Goal: Information Seeking & Learning: Learn about a topic

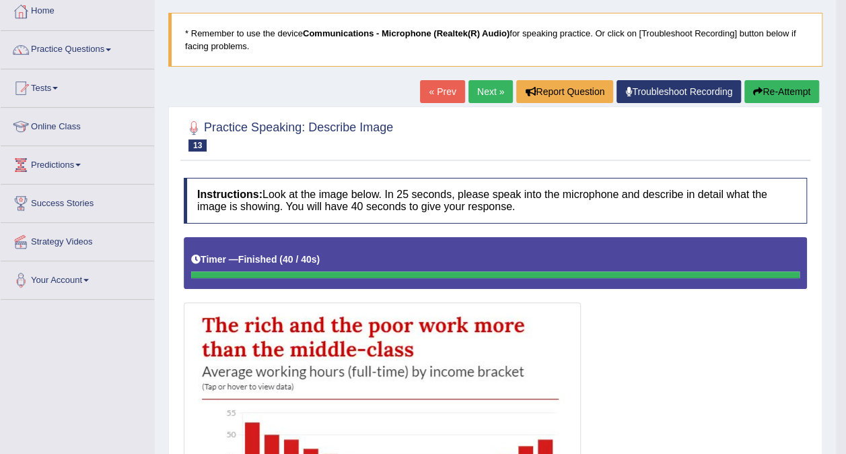
scroll to position [73, 0]
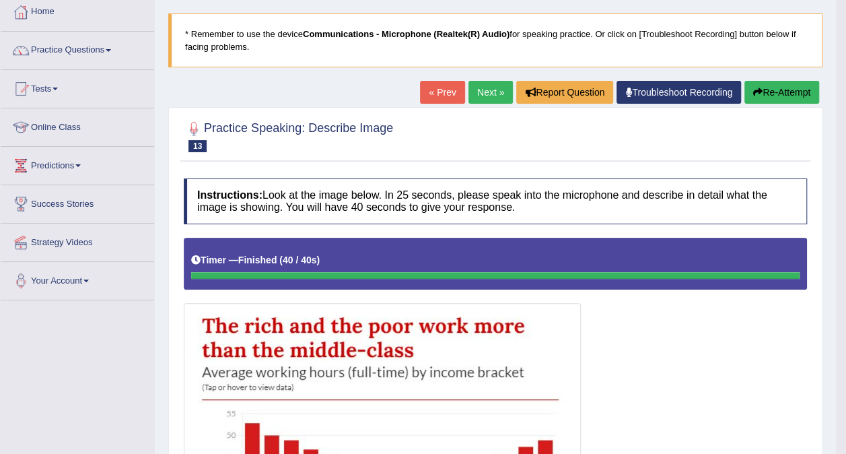
click at [787, 88] on button "Re-Attempt" at bounding box center [781, 92] width 75 height 23
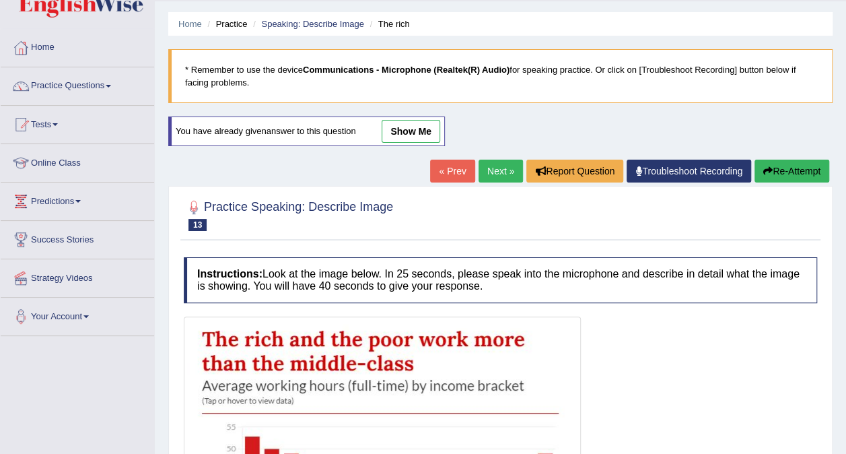
scroll to position [51, 0]
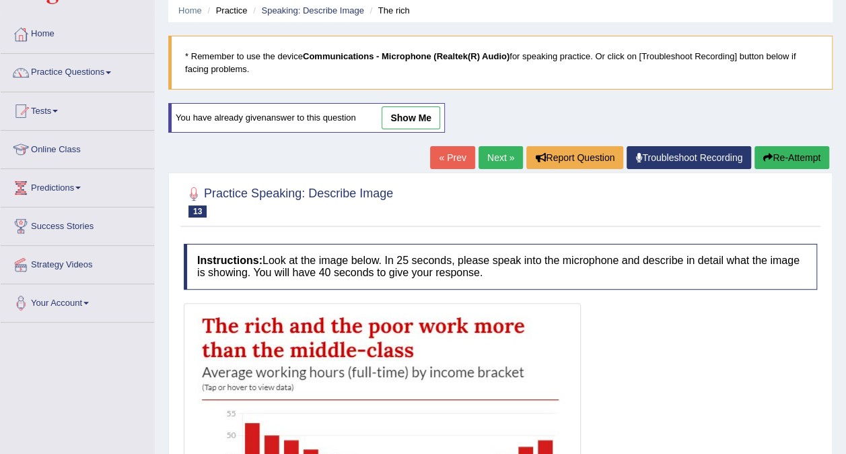
click at [800, 163] on button "Re-Attempt" at bounding box center [791, 157] width 75 height 23
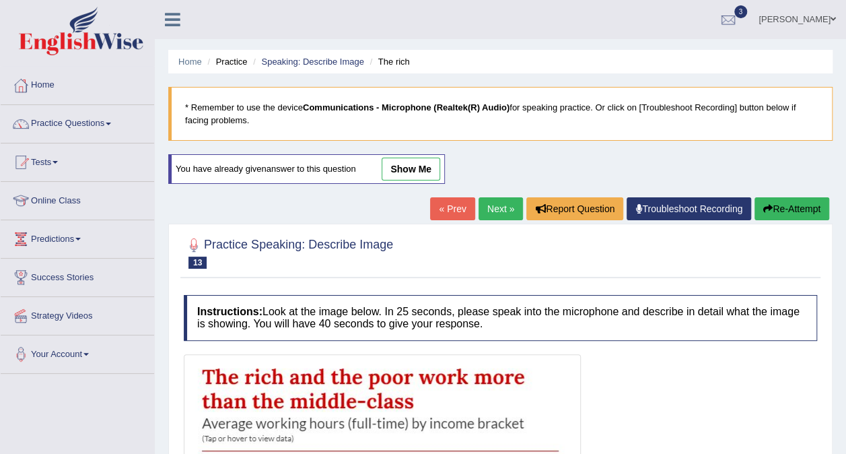
click at [111, 121] on link "Practice Questions" at bounding box center [77, 122] width 153 height 34
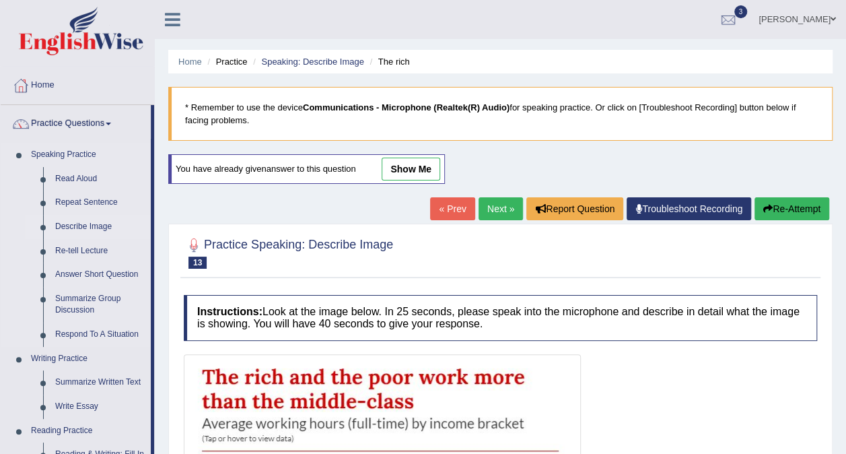
click at [87, 230] on link "Describe Image" at bounding box center [100, 227] width 102 height 24
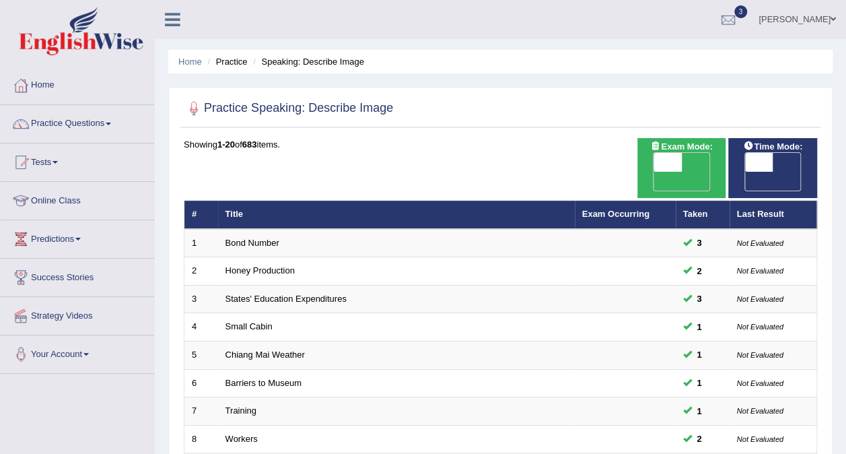
click at [745, 172] on span "OFF" at bounding box center [731, 181] width 28 height 19
checkbox input "true"
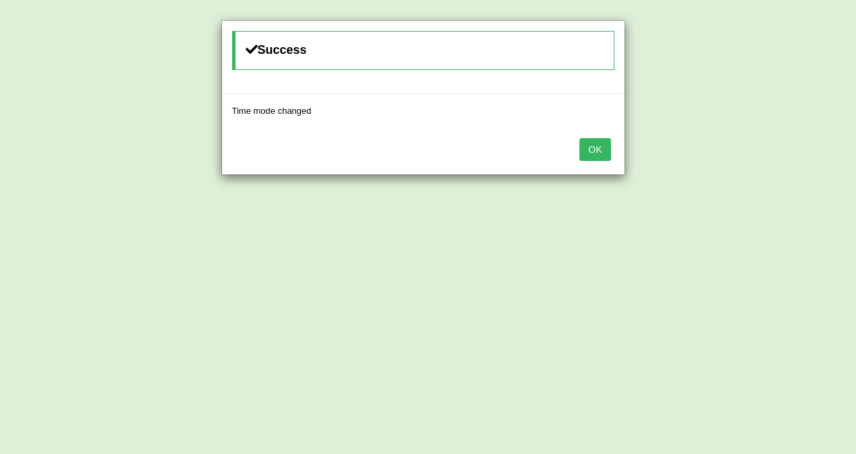
click at [595, 143] on button "OK" at bounding box center [594, 149] width 31 height 23
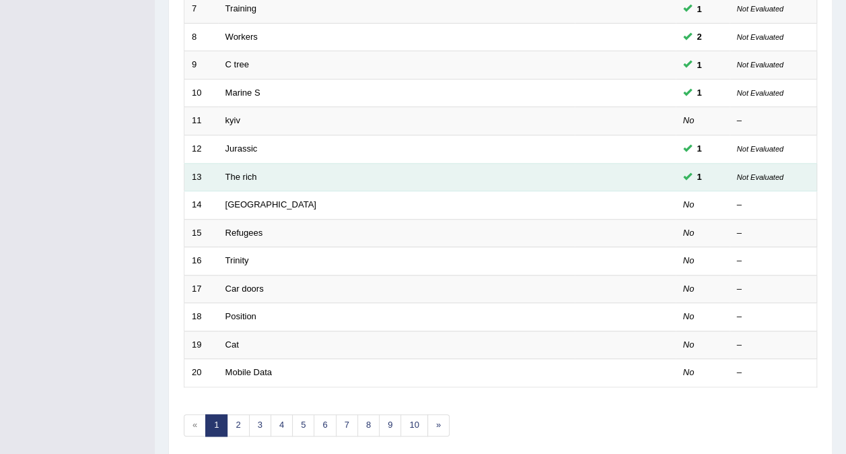
scroll to position [404, 0]
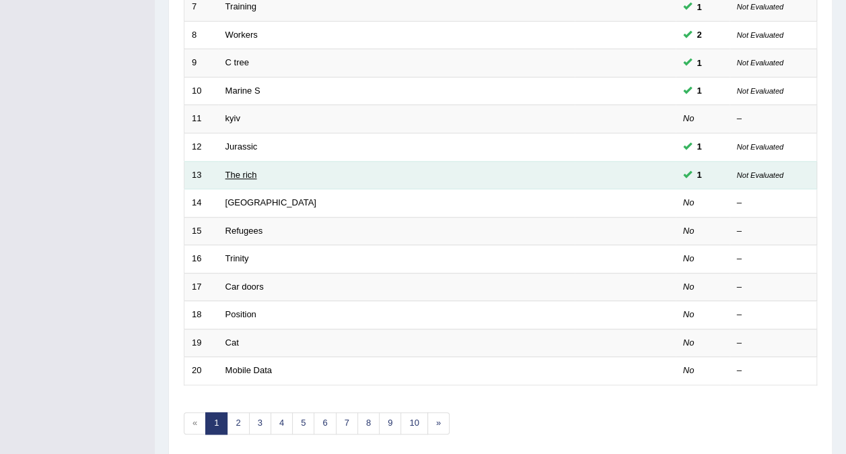
click at [250, 170] on link "The rich" at bounding box center [241, 175] width 32 height 10
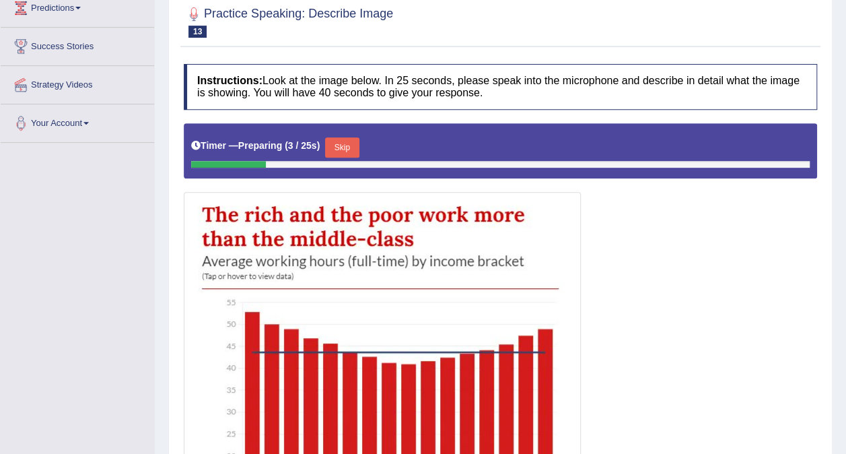
scroll to position [231, 0]
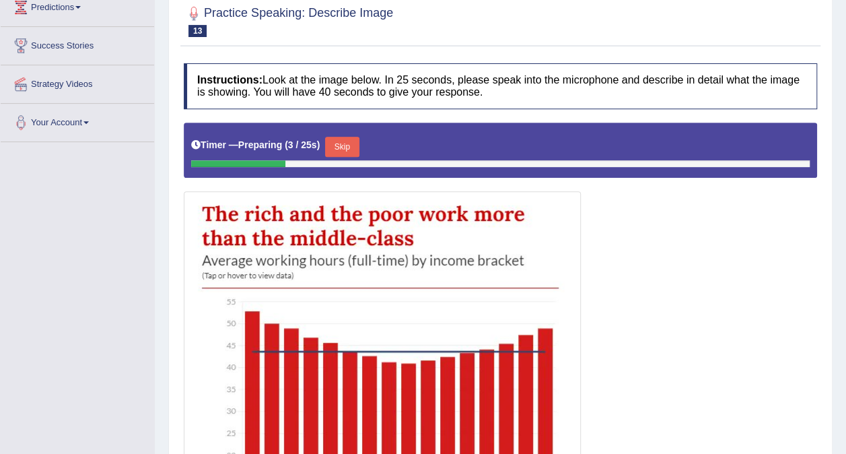
click at [565, 128] on div "Timer — Preparing ( 3 / 25s ) Skip" at bounding box center [500, 149] width 633 height 55
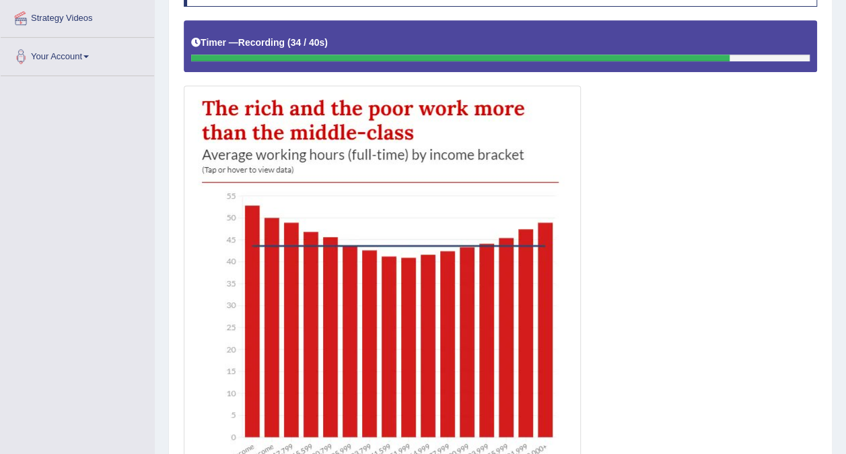
scroll to position [469, 0]
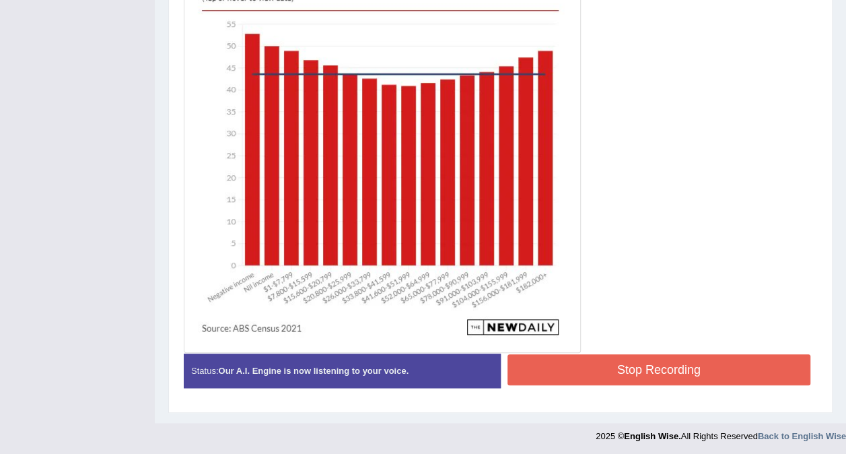
click at [614, 373] on button "Stop Recording" at bounding box center [658, 369] width 303 height 31
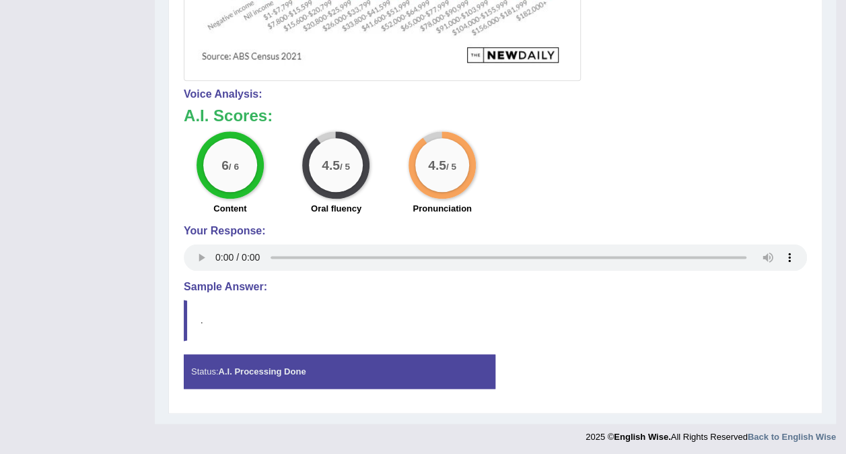
scroll to position [0, 0]
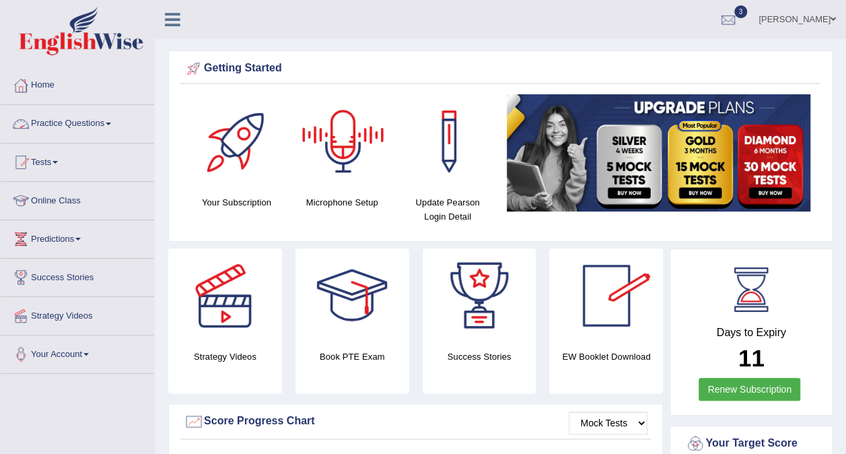
click at [109, 128] on link "Practice Questions" at bounding box center [77, 122] width 153 height 34
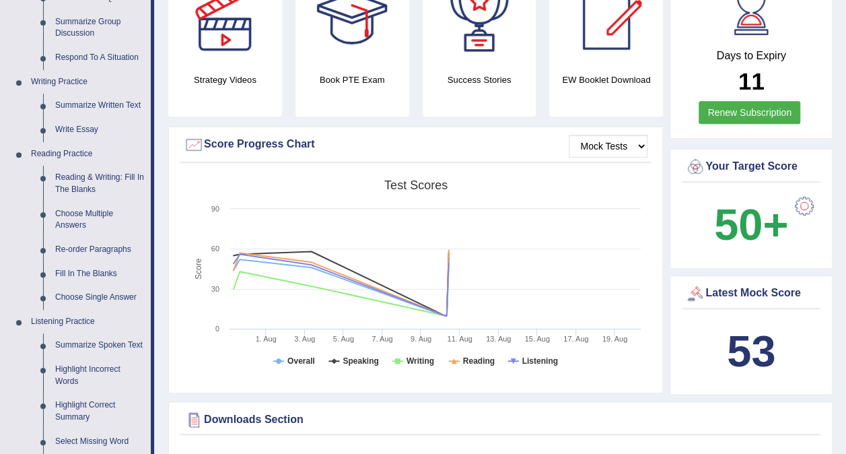
scroll to position [277, 0]
click at [75, 324] on link "Listening Practice" at bounding box center [88, 321] width 126 height 24
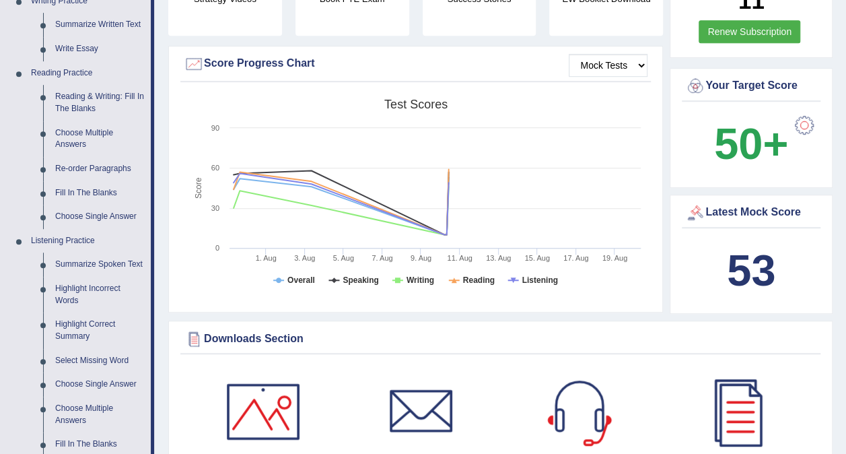
scroll to position [359, 0]
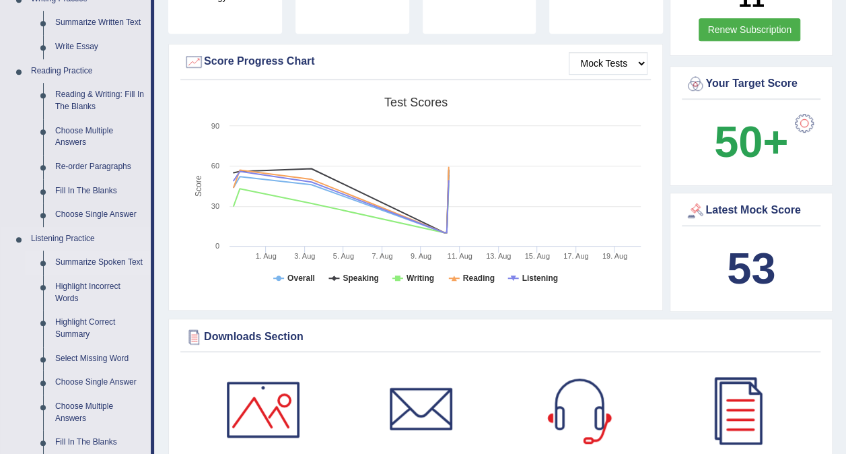
click at [83, 258] on link "Summarize Spoken Text" at bounding box center [100, 262] width 102 height 24
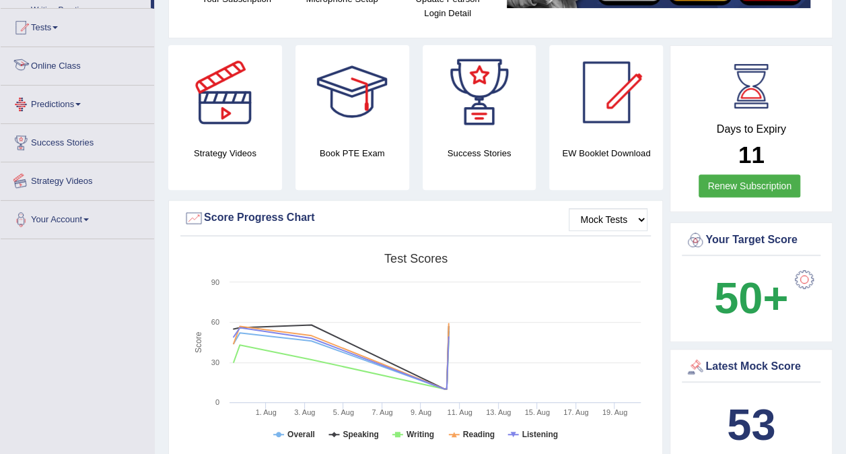
scroll to position [349, 0]
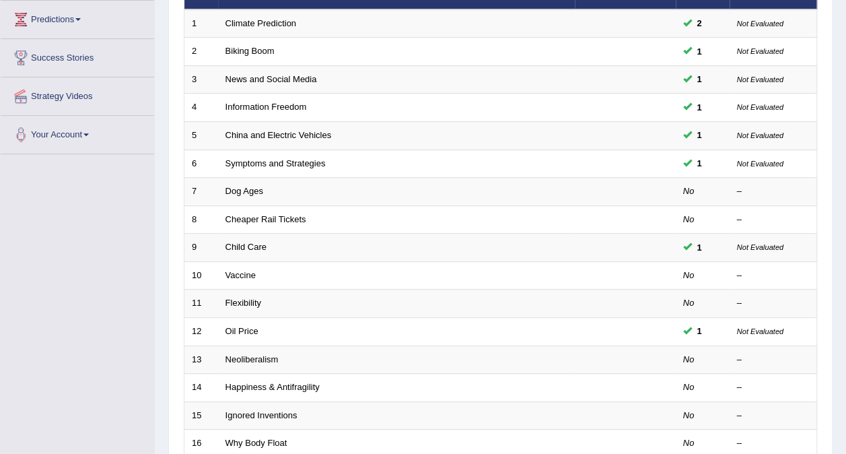
scroll to position [219, 0]
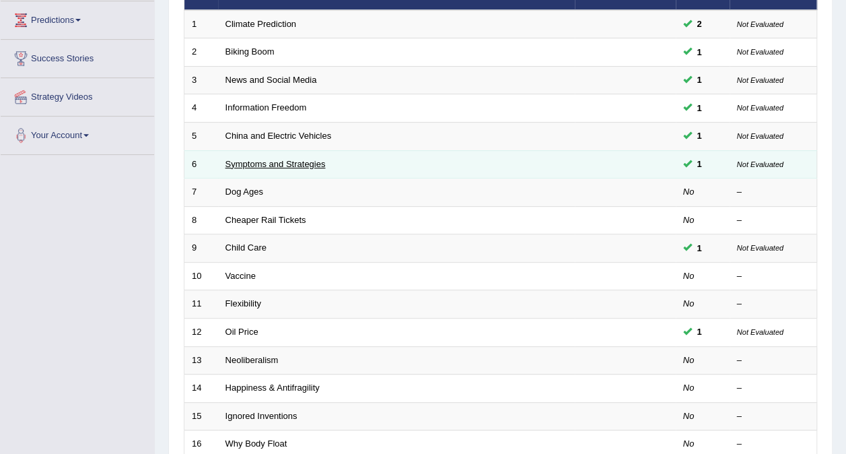
click at [301, 159] on link "Symptoms and Strategies" at bounding box center [275, 164] width 100 height 10
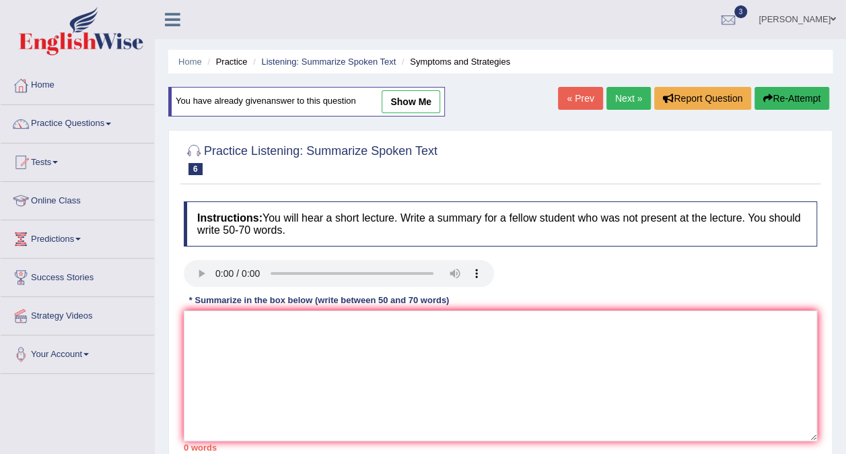
click at [414, 100] on link "show me" at bounding box center [411, 101] width 59 height 23
type textarea "The speaker provided a comprehensive overview of [DOMAIN_NAME] begin with they …"
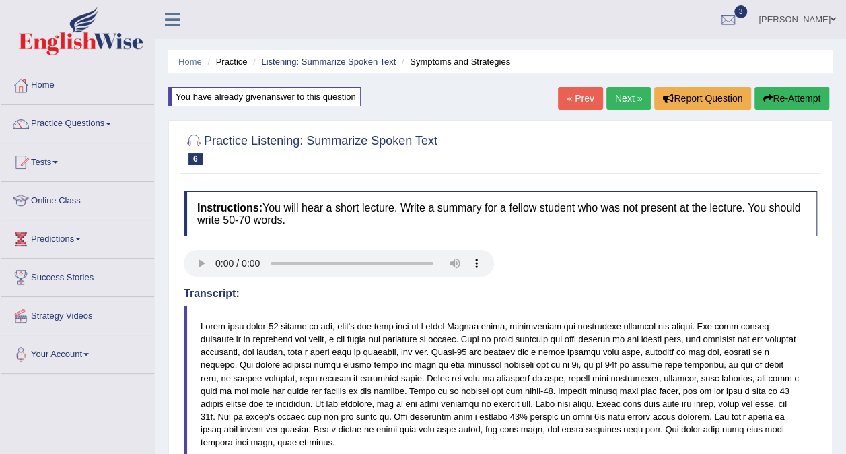
click at [623, 92] on link "Next »" at bounding box center [628, 98] width 44 height 23
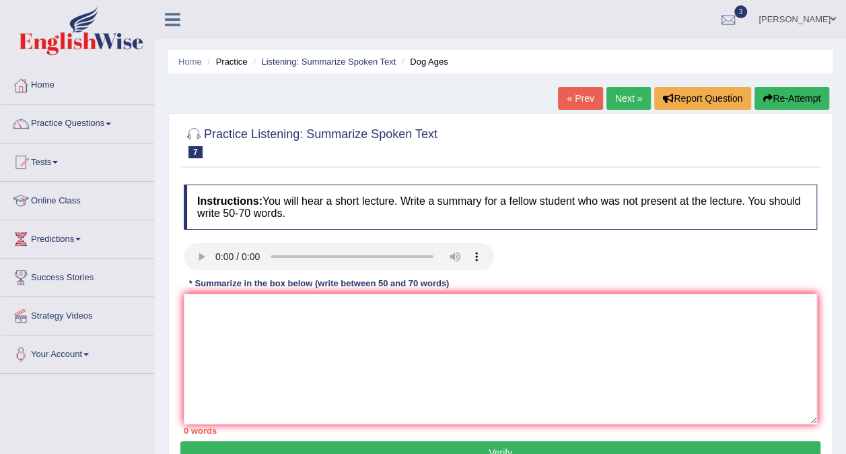
click at [110, 124] on span at bounding box center [108, 123] width 5 height 3
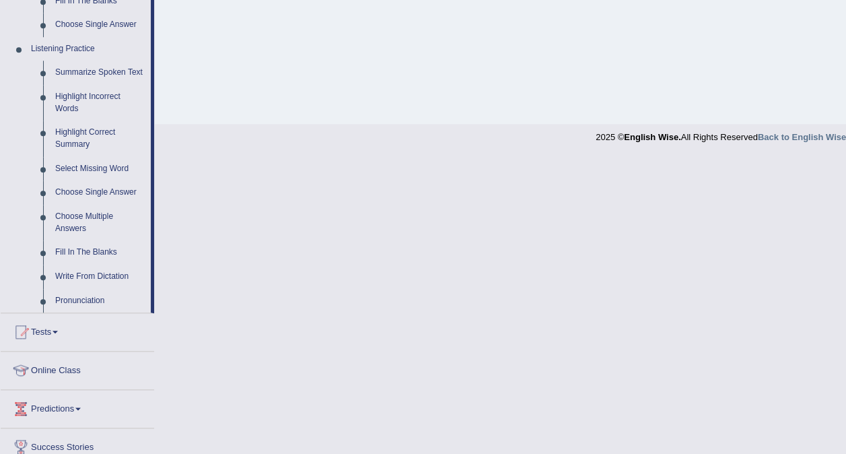
scroll to position [550, 0]
click at [87, 252] on link "Fill In The Blanks" at bounding box center [100, 251] width 102 height 24
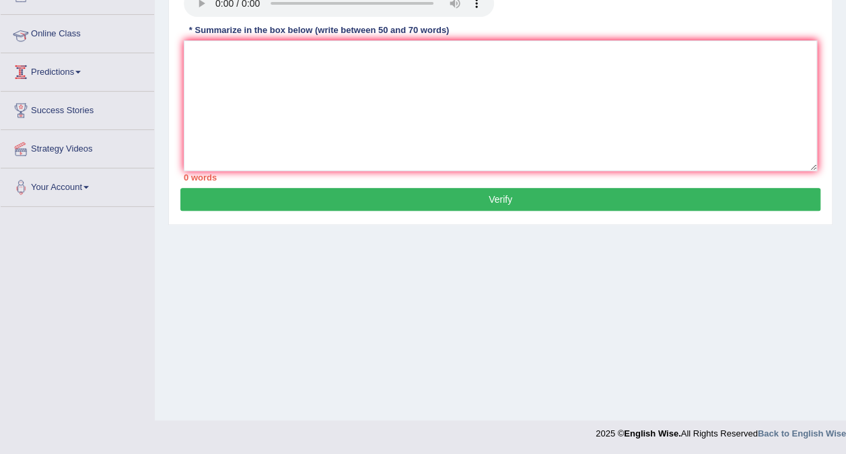
scroll to position [152, 0]
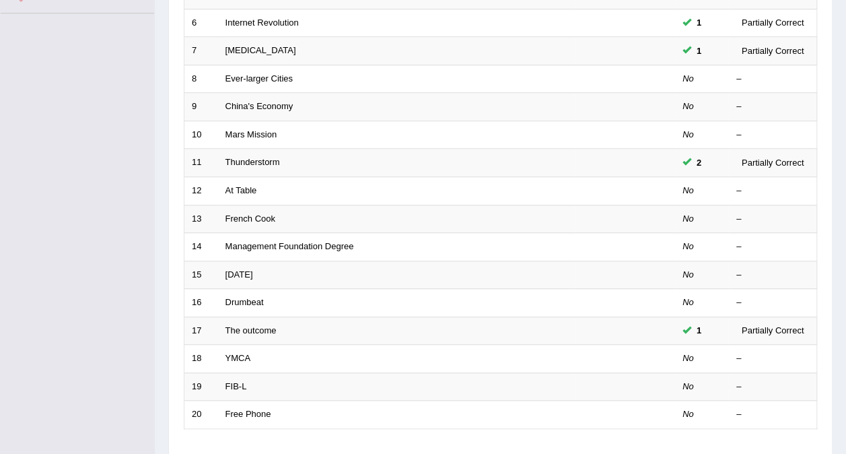
scroll to position [431, 0]
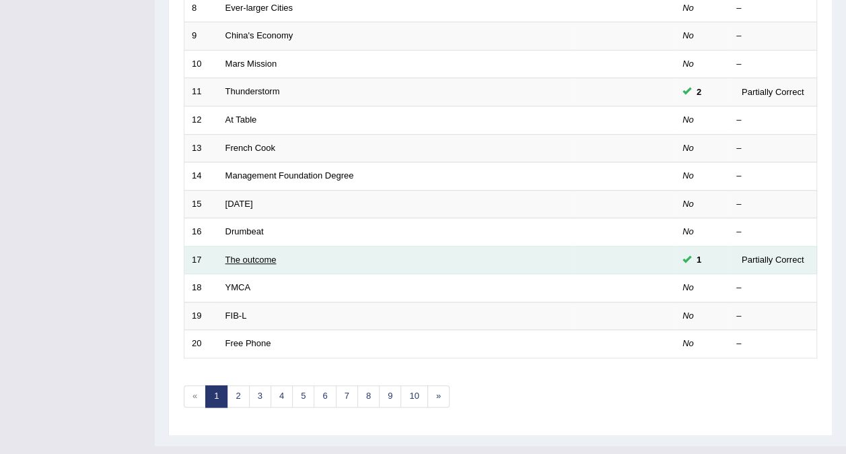
click at [235, 254] on link "The outcome" at bounding box center [250, 259] width 51 height 10
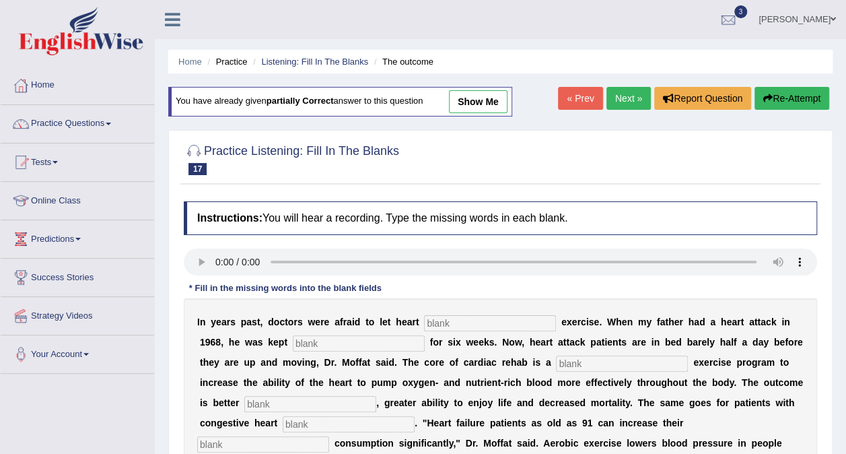
click at [480, 102] on link "show me" at bounding box center [478, 101] width 59 height 23
type input "patient"
type input "l"
type input "progress"
type input "k"
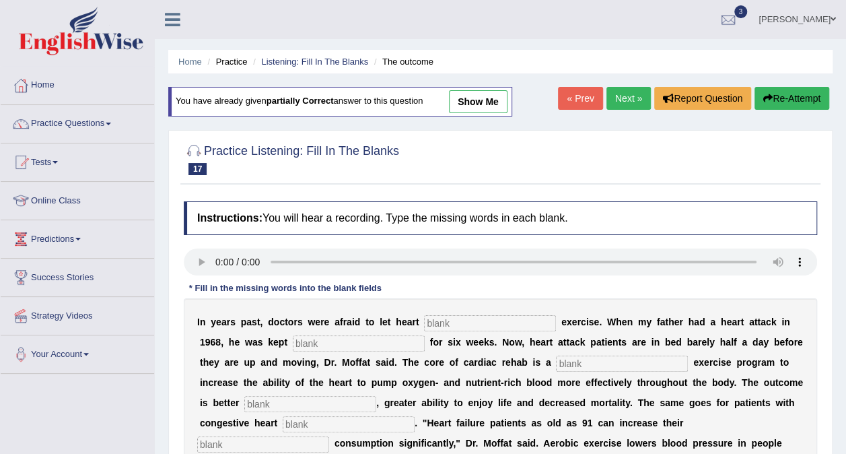
type input "enduring"
type input "failure"
type input "m"
type input "attacks"
type input "go"
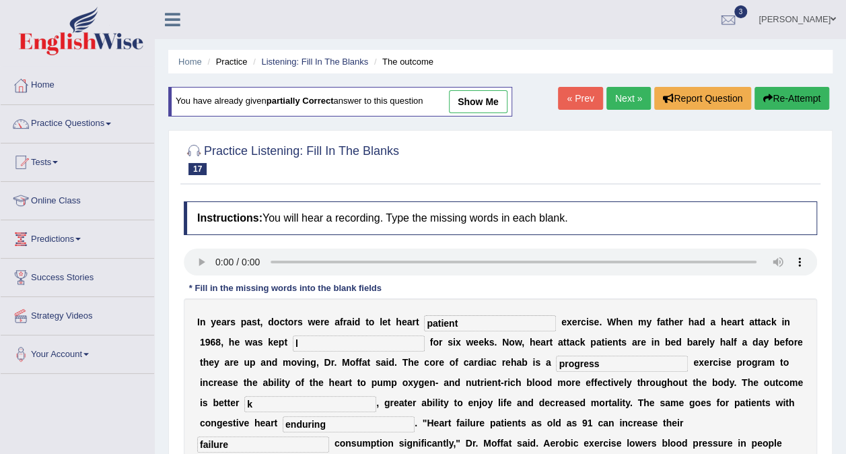
type input "b"
type input "exercising"
type input "life"
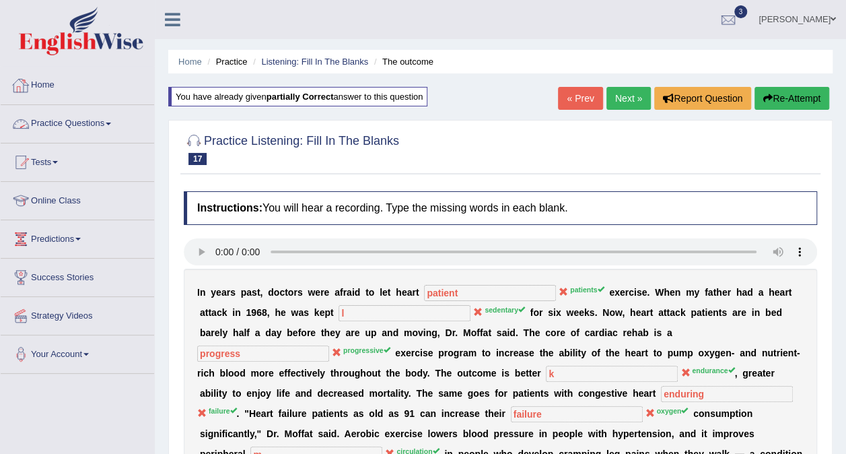
click at [96, 122] on link "Practice Questions" at bounding box center [77, 122] width 153 height 34
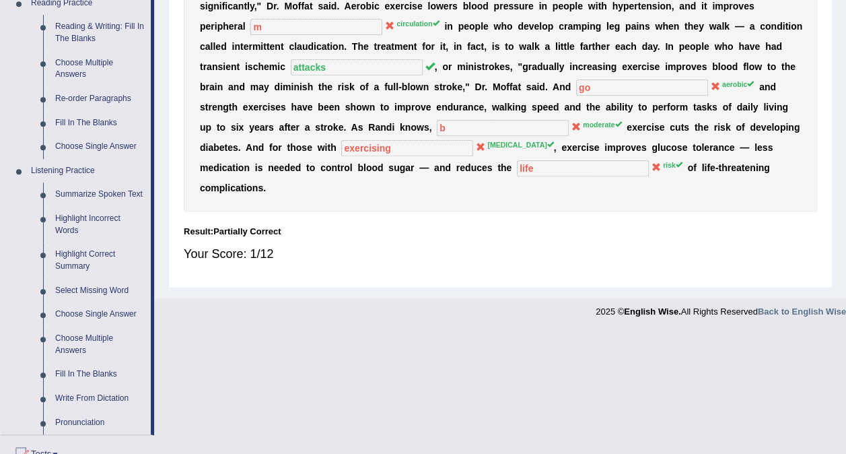
scroll to position [429, 0]
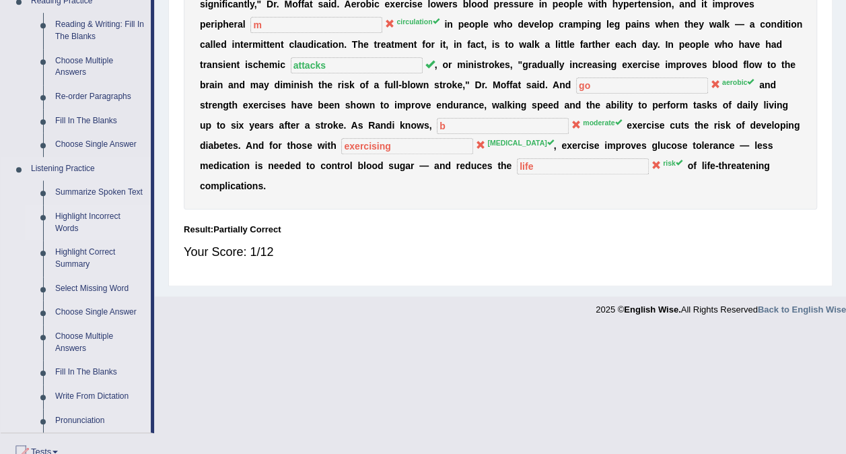
click at [78, 219] on link "Highlight Incorrect Words" at bounding box center [100, 223] width 102 height 36
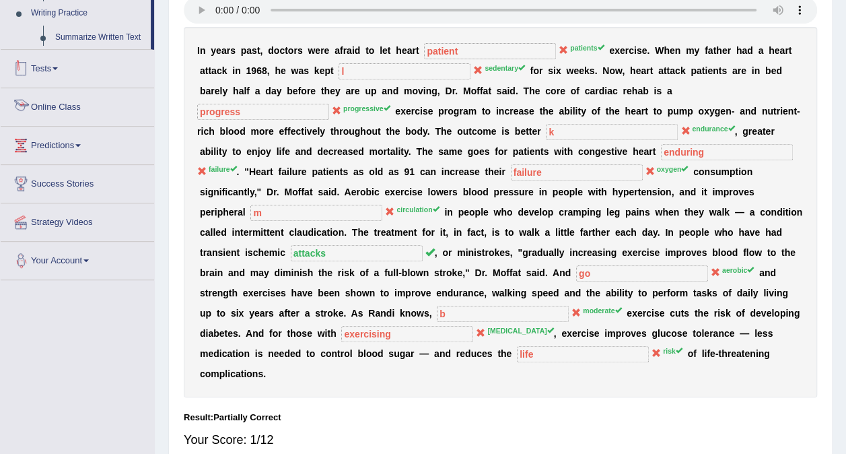
scroll to position [264, 0]
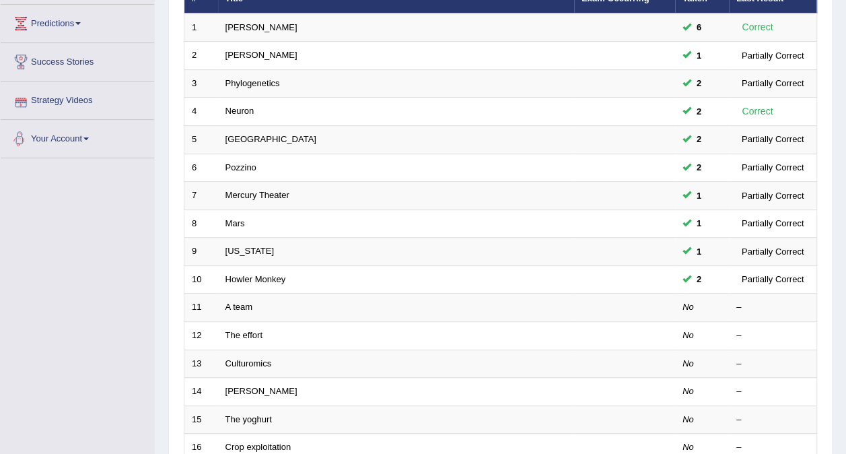
scroll to position [216, 0]
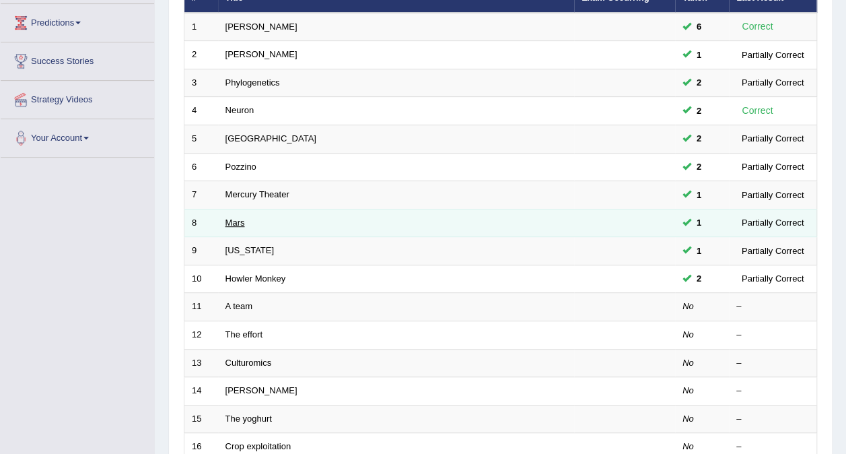
click at [231, 217] on link "Mars" at bounding box center [235, 222] width 20 height 10
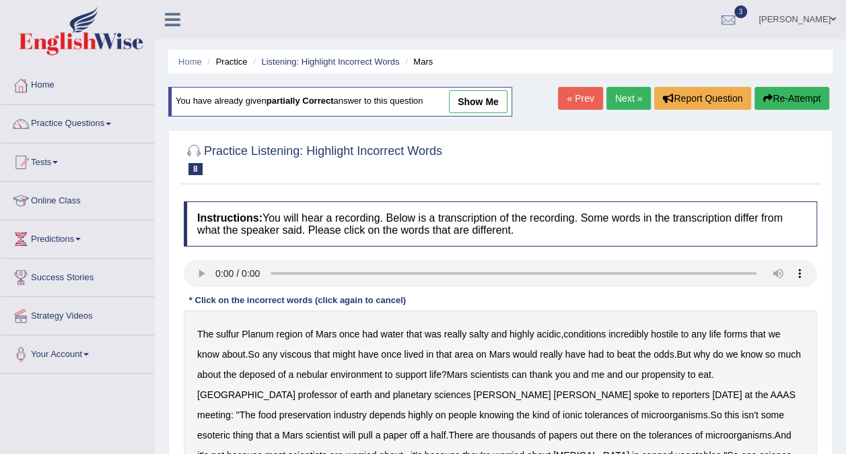
click at [462, 96] on link "show me" at bounding box center [478, 101] width 59 height 23
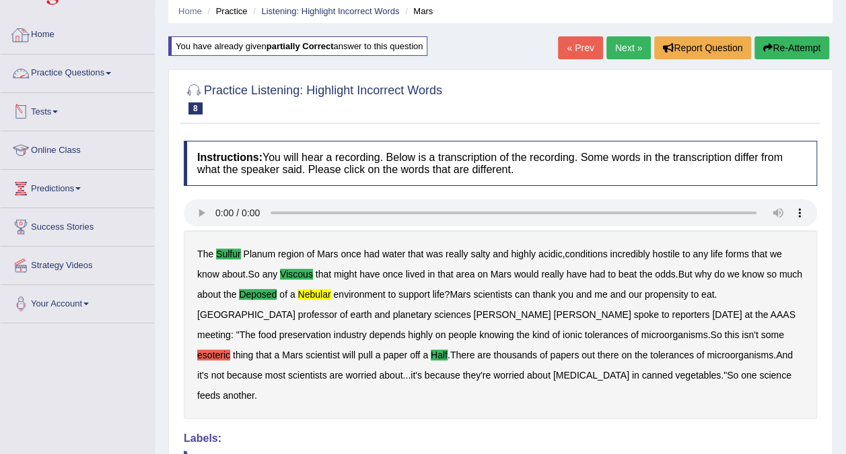
scroll to position [50, 0]
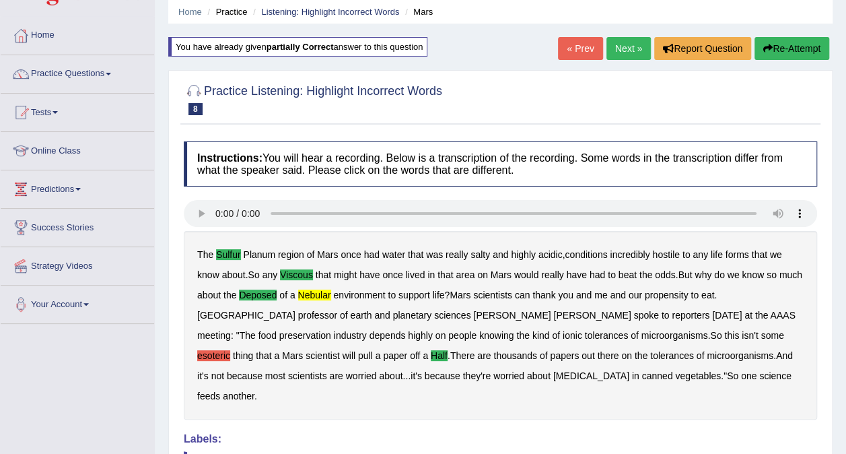
click at [94, 69] on link "Practice Questions" at bounding box center [77, 72] width 153 height 34
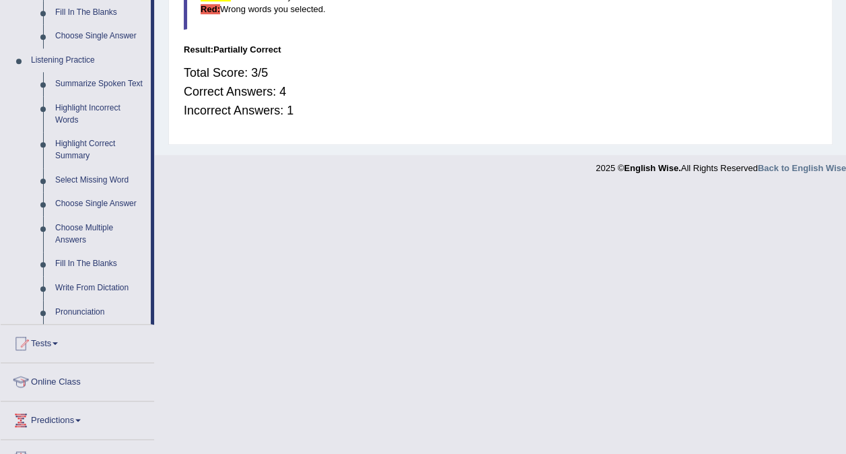
scroll to position [541, 0]
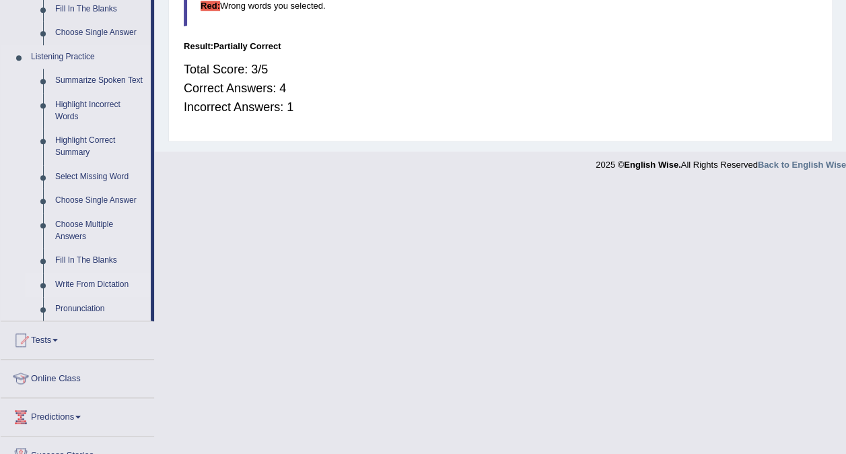
click at [67, 283] on link "Write From Dictation" at bounding box center [100, 285] width 102 height 24
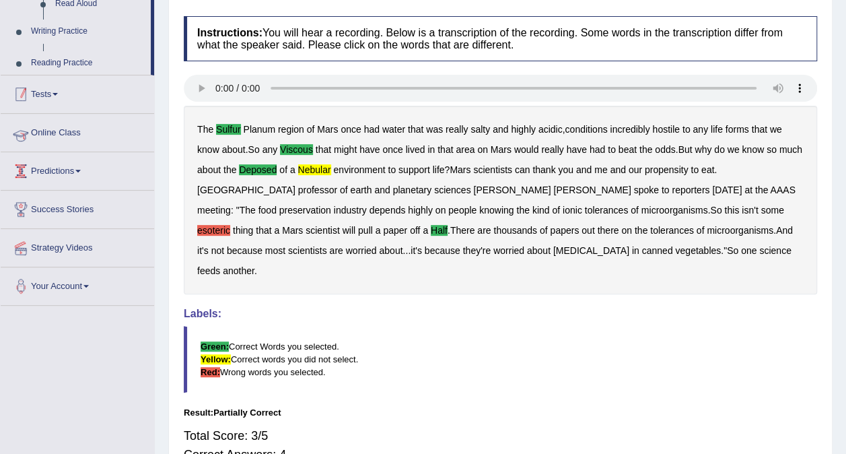
scroll to position [147, 0]
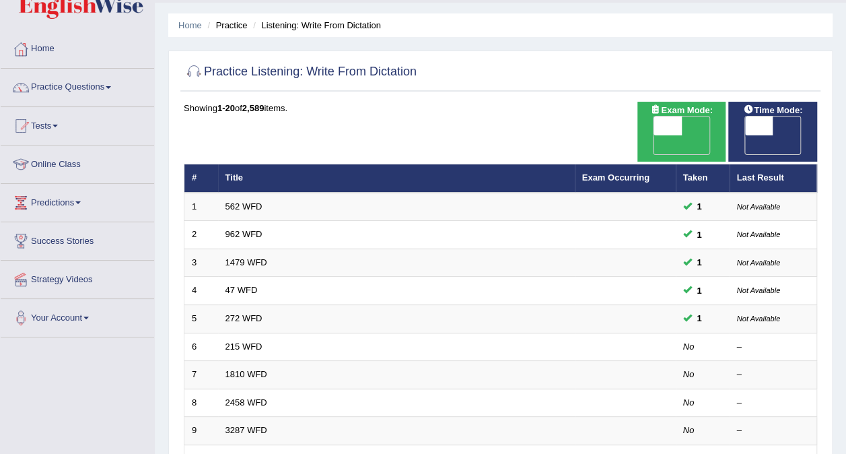
scroll to position [34, 0]
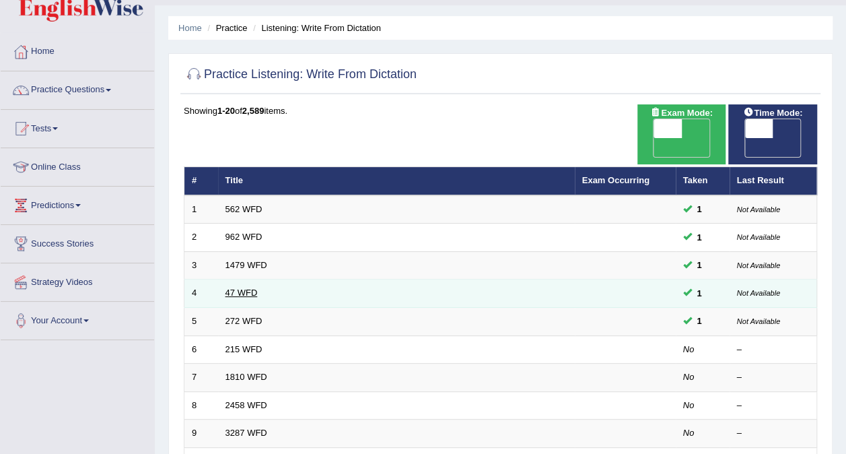
click at [237, 287] on link "47 WFD" at bounding box center [241, 292] width 32 height 10
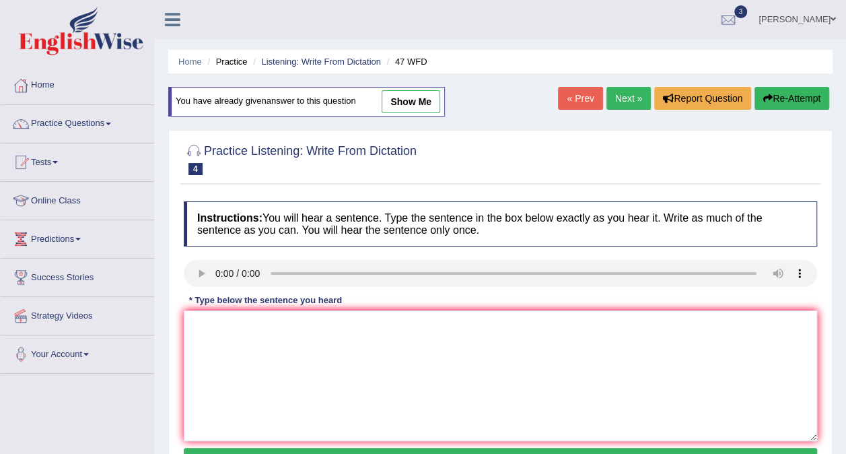
click at [402, 97] on link "show me" at bounding box center [411, 101] width 59 height 23
type textarea "Two drops of solution was heated in a test tube."
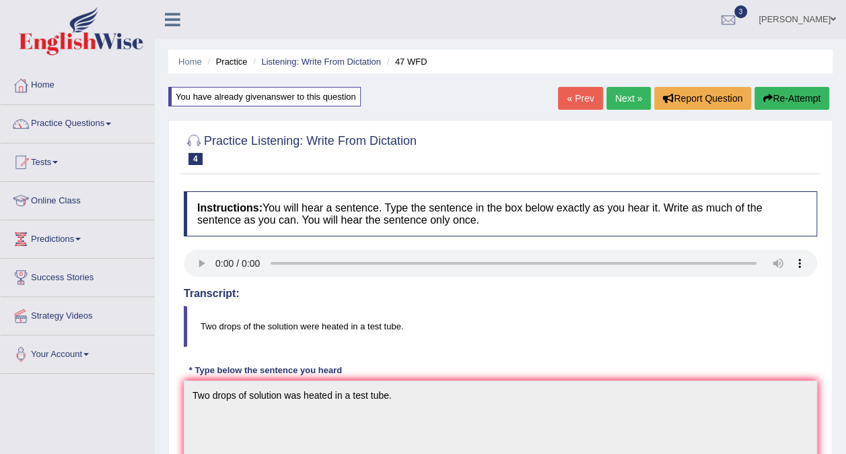
click at [110, 124] on span at bounding box center [108, 123] width 5 height 3
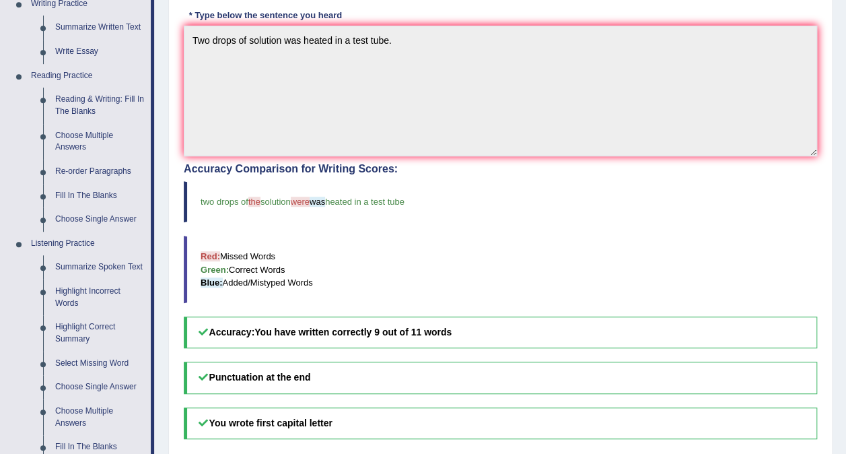
scroll to position [353, 0]
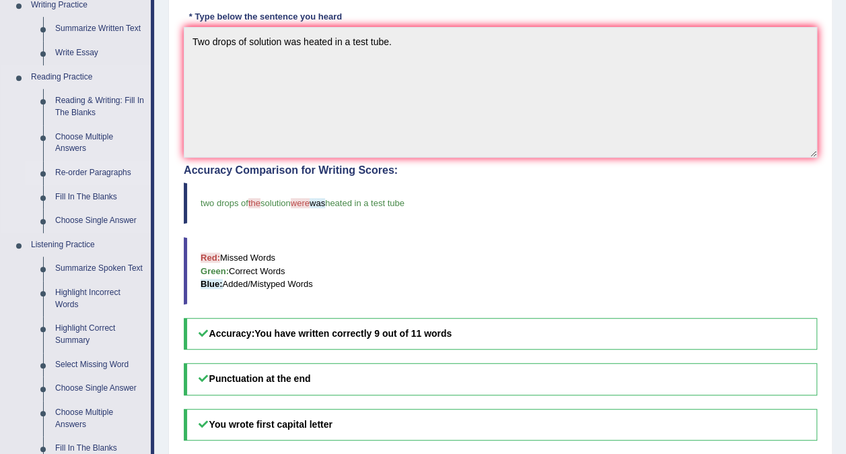
click at [85, 170] on link "Re-order Paragraphs" at bounding box center [100, 173] width 102 height 24
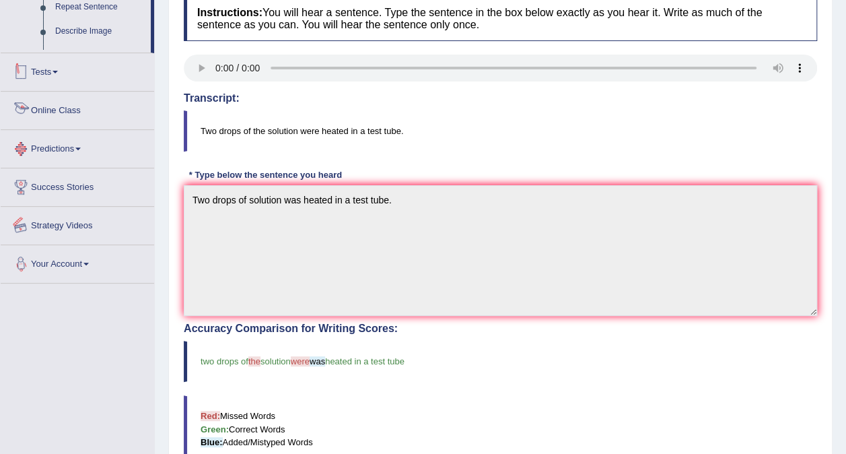
scroll to position [295, 0]
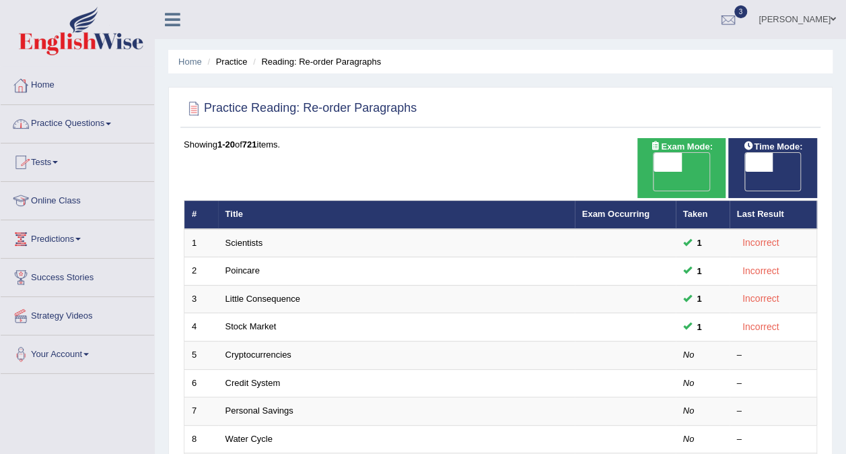
click at [98, 122] on link "Practice Questions" at bounding box center [77, 122] width 153 height 34
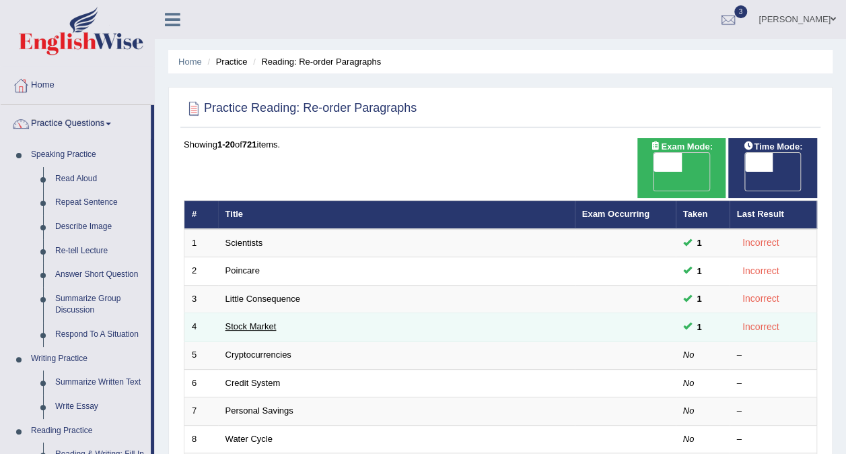
click at [256, 321] on link "Stock Market" at bounding box center [250, 326] width 51 height 10
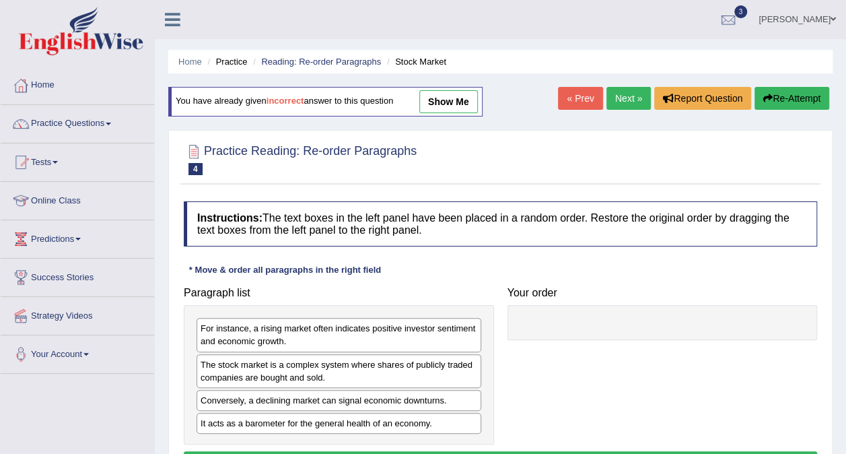
click at [454, 96] on link "show me" at bounding box center [448, 101] width 59 height 23
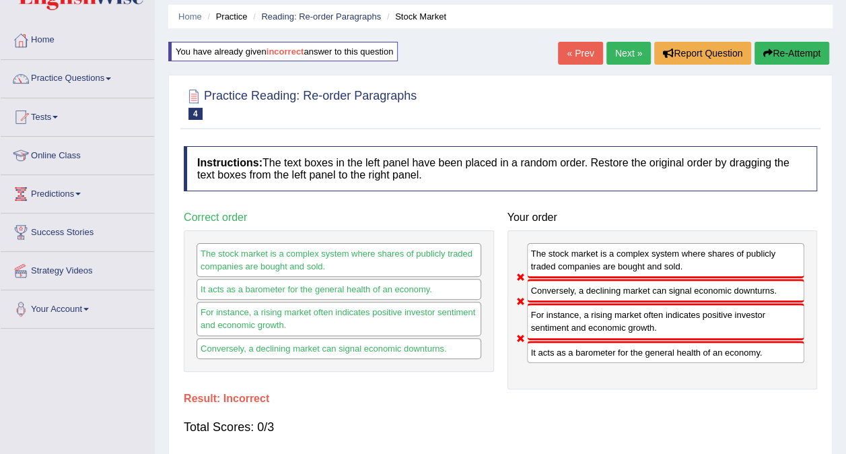
scroll to position [42, 0]
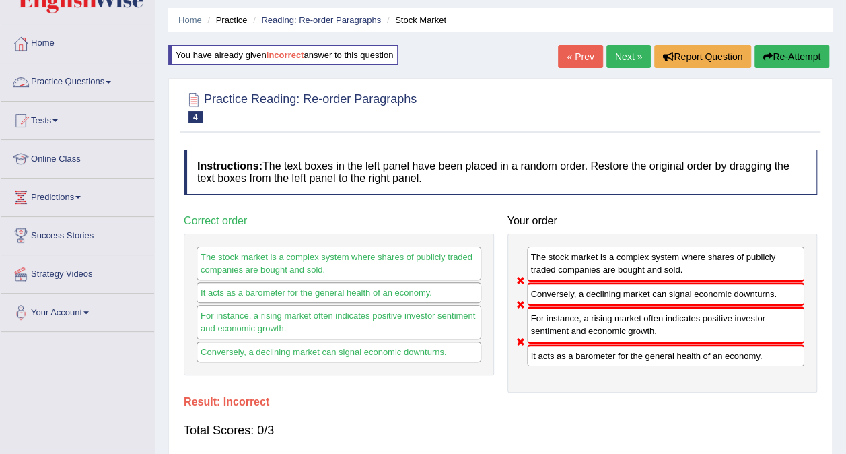
click at [104, 87] on link "Practice Questions" at bounding box center [77, 80] width 153 height 34
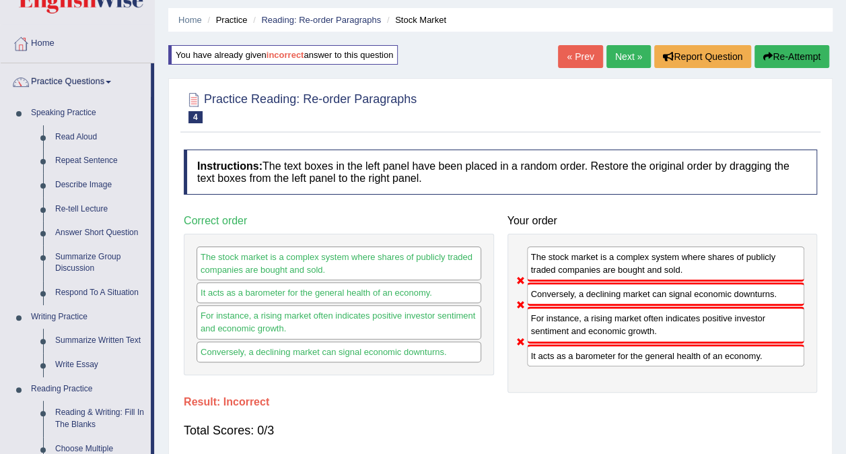
click at [624, 56] on link "Next »" at bounding box center [628, 56] width 44 height 23
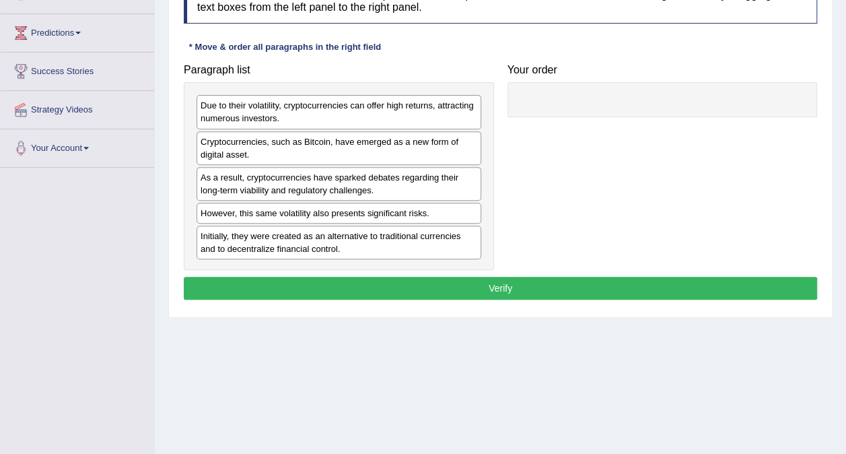
scroll to position [207, 0]
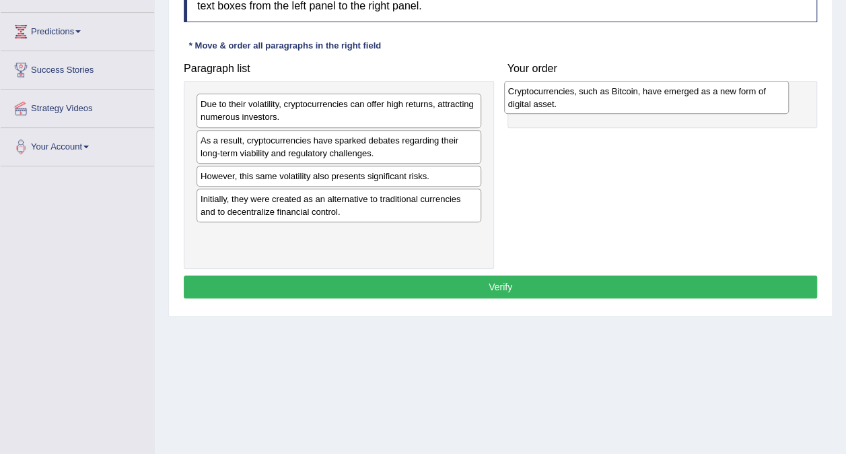
drag, startPoint x: 421, startPoint y: 148, endPoint x: 728, endPoint y: 100, distance: 311.3
click at [728, 100] on div "Cryptocurrencies, such as Bitcoin, have emerged as a new form of digital asset." at bounding box center [646, 98] width 285 height 34
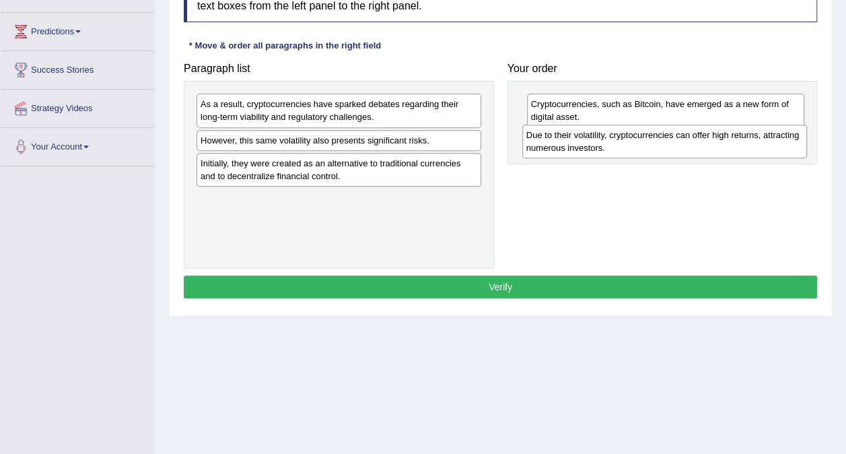
drag, startPoint x: 327, startPoint y: 102, endPoint x: 653, endPoint y: 133, distance: 327.1
click at [653, 133] on div "Due to their volatility, cryptocurrencies can offer high returns, attracting nu…" at bounding box center [664, 141] width 285 height 34
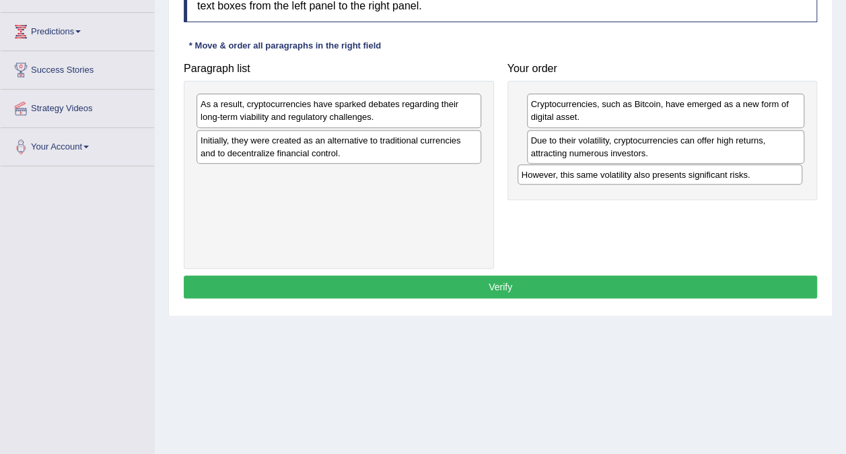
drag, startPoint x: 252, startPoint y: 141, endPoint x: 573, endPoint y: 176, distance: 322.9
click at [573, 176] on div "However, this same volatility also presents significant risks." at bounding box center [659, 174] width 285 height 20
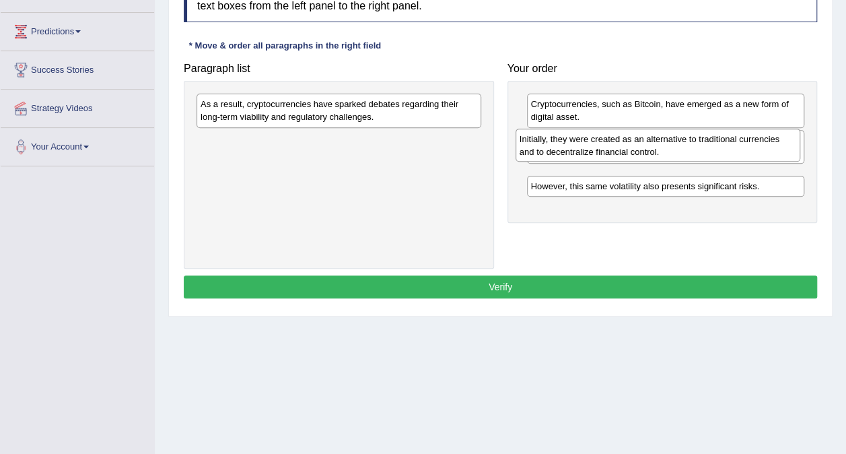
drag, startPoint x: 437, startPoint y: 146, endPoint x: 756, endPoint y: 145, distance: 318.9
click at [756, 145] on div "Initially, they were created as an alternative to traditional currencies and to…" at bounding box center [657, 146] width 285 height 34
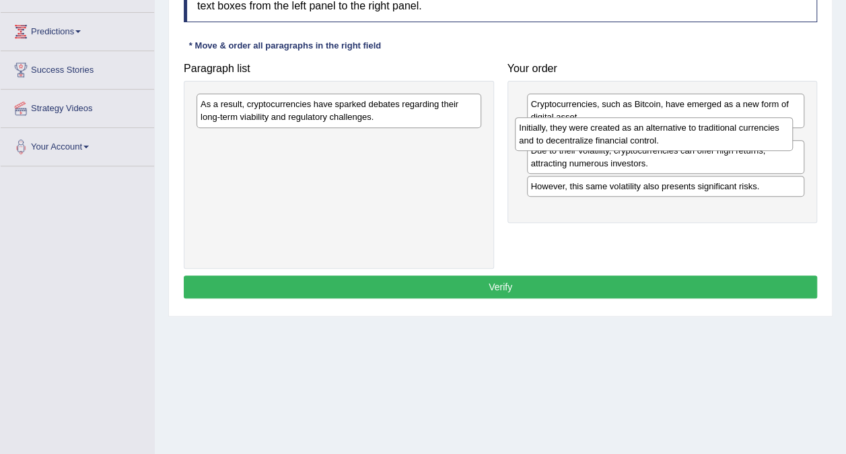
drag, startPoint x: 669, startPoint y: 184, endPoint x: 657, endPoint y: 137, distance: 48.5
click at [657, 137] on div "Initially, they were created as an alternative to traditional currencies and to…" at bounding box center [654, 134] width 278 height 34
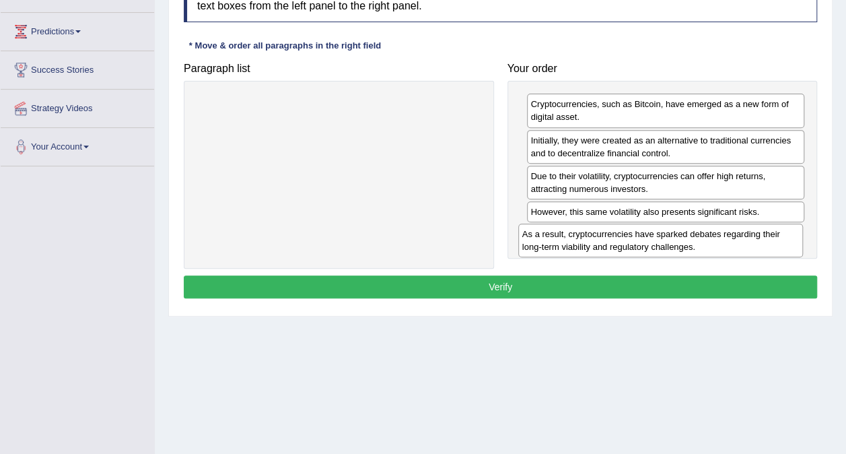
drag, startPoint x: 344, startPoint y: 104, endPoint x: 665, endPoint y: 234, distance: 346.8
click at [665, 234] on div "As a result, cryptocurrencies have sparked debates regarding their long-term vi…" at bounding box center [660, 240] width 285 height 34
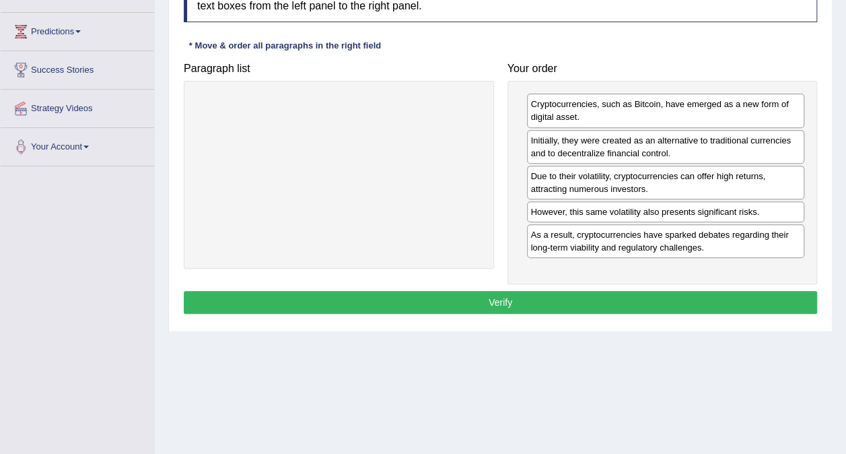
click at [517, 310] on button "Verify" at bounding box center [500, 302] width 633 height 23
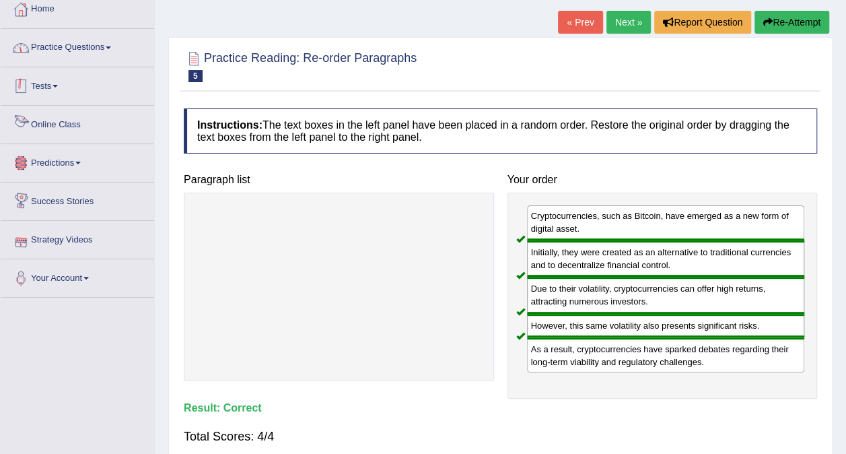
scroll to position [0, 0]
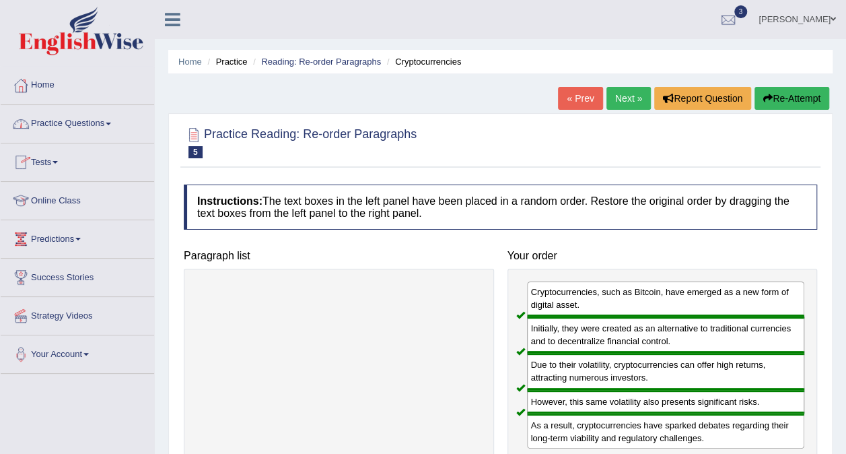
click at [78, 194] on link "Online Class" at bounding box center [77, 199] width 153 height 34
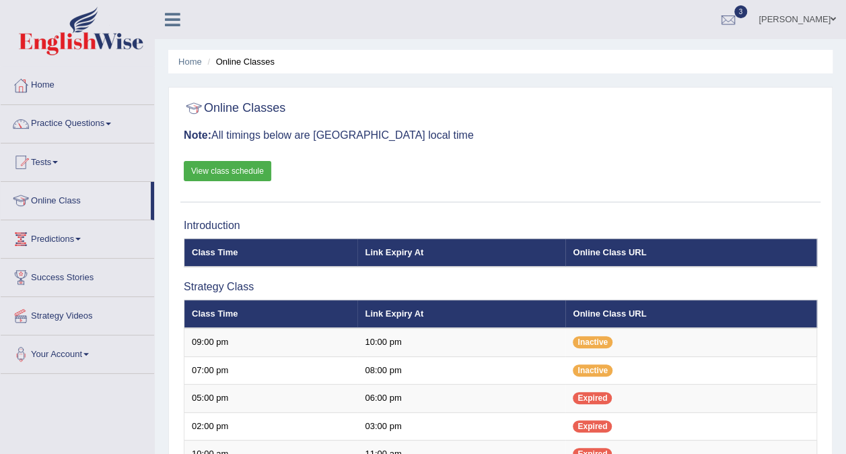
click at [246, 175] on link "View class schedule" at bounding box center [227, 171] width 87 height 20
